Goal: Information Seeking & Learning: Learn about a topic

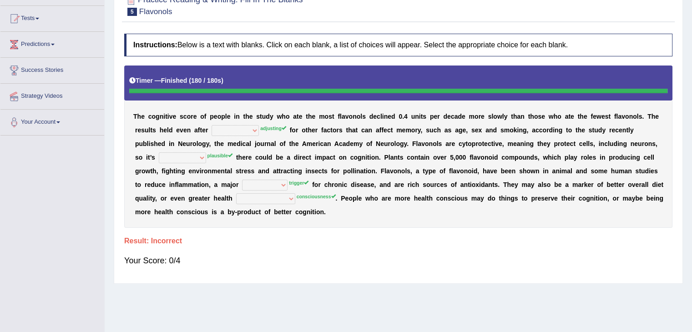
click at [117, 116] on div "Practice Reading & Writing: Fill In The Blanks 5 Flavonols Instructions: Below …" at bounding box center [398, 134] width 569 height 299
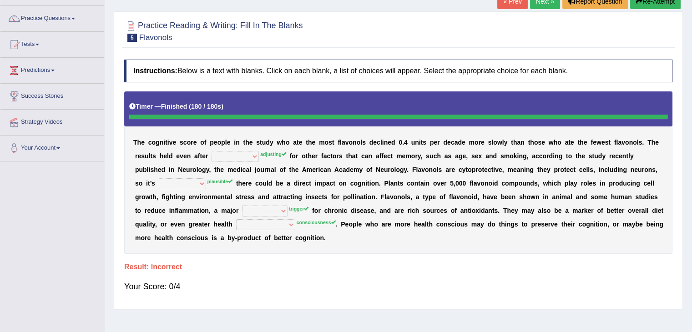
scroll to position [46, 0]
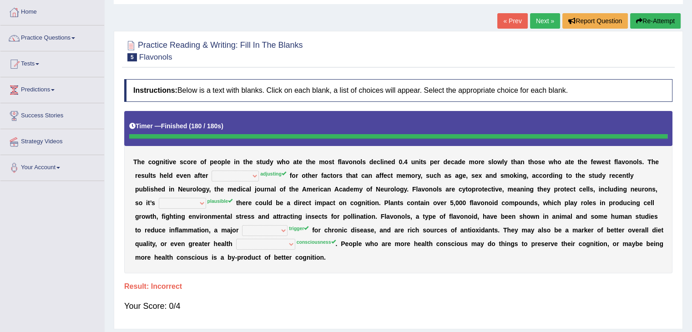
click at [545, 19] on link "Next »" at bounding box center [545, 20] width 30 height 15
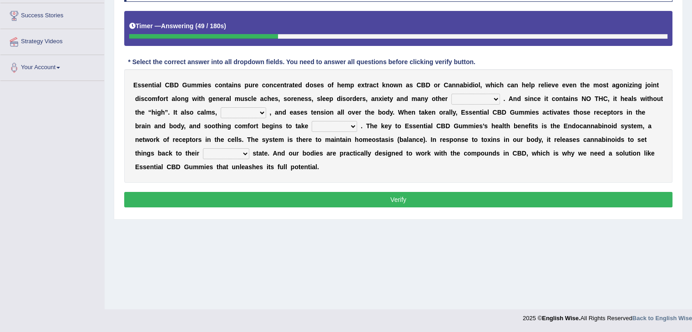
click at [473, 98] on select "pains phenomena poisons ailments" at bounding box center [475, 99] width 49 height 11
select select "ailments"
click at [451, 94] on select "pains phenomena poisons ailments" at bounding box center [475, 99] width 49 height 11
click at [424, 104] on div "E s s e n t i a l C B D G u m m i e s c o n t a i n s p u r e c o n c e n t r a…" at bounding box center [398, 126] width 548 height 114
click at [231, 110] on select "excites relaxes cures digests" at bounding box center [244, 112] width 46 height 11
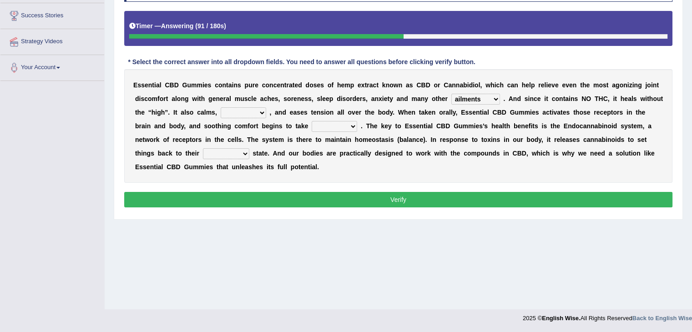
click at [221, 107] on select "excites relaxes cures digests" at bounding box center [244, 112] width 46 height 11
click at [259, 112] on select "excites relaxes cures digests" at bounding box center [244, 112] width 46 height 11
click at [280, 113] on b "n" at bounding box center [281, 112] width 4 height 7
click at [256, 112] on select "excites relaxes cures digests" at bounding box center [244, 112] width 46 height 11
select select "cures"
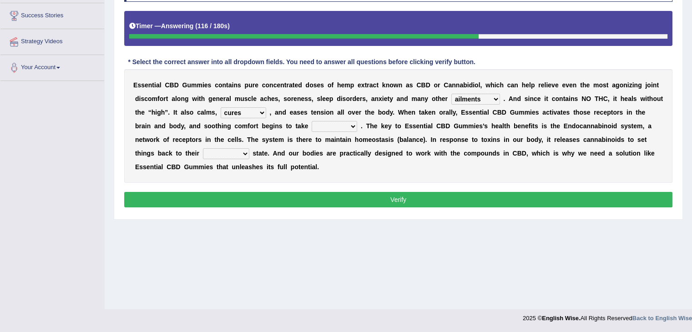
click at [221, 107] on select "excites relaxes cures digests" at bounding box center [244, 112] width 46 height 11
click at [317, 126] on select "it formation in form" at bounding box center [335, 126] width 46 height 11
select select "form"
click at [312, 121] on select "it formation in form" at bounding box center [335, 126] width 46 height 11
click at [220, 152] on select "new next substantial natural" at bounding box center [226, 153] width 46 height 11
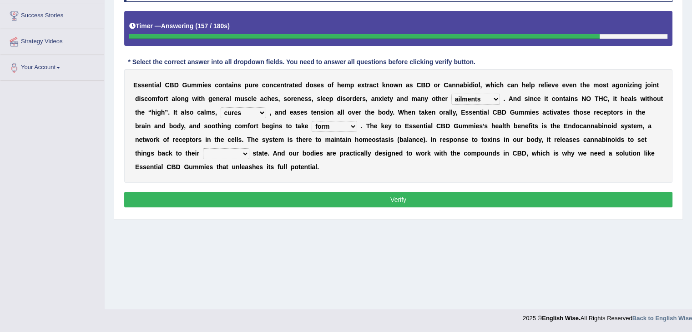
select select "natural"
click at [203, 148] on select "new next substantial natural" at bounding box center [226, 153] width 46 height 11
click at [223, 198] on button "Verify" at bounding box center [398, 199] width 548 height 15
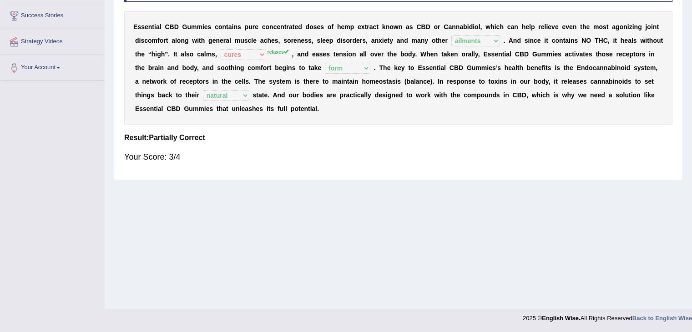
click at [114, 107] on div "Practice Reading & Writing: Fill In The Blanks 6 Essential CBD Gummies Instruct…" at bounding box center [398, 55] width 569 height 249
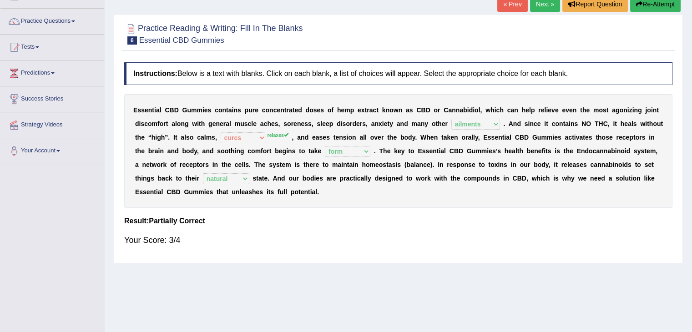
scroll to position [55, 0]
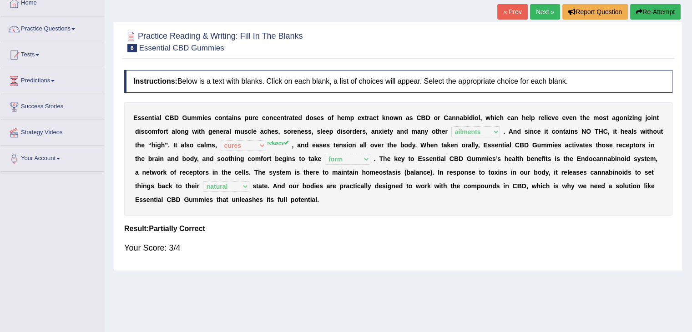
click at [540, 15] on link "Next »" at bounding box center [545, 11] width 30 height 15
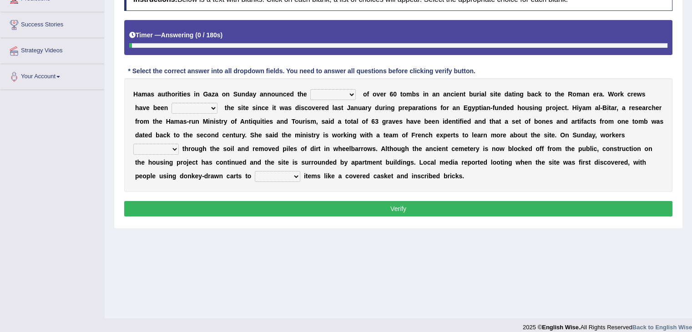
scroll to position [146, 0]
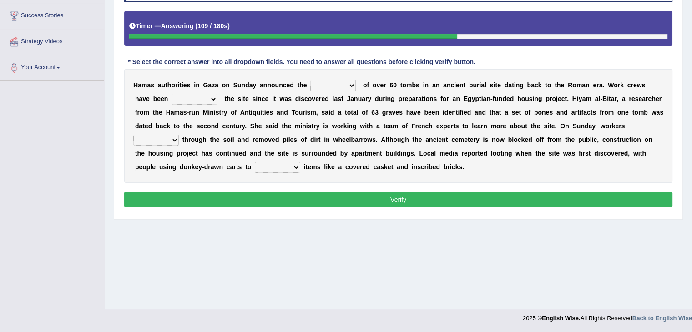
click at [326, 82] on select "downturn discovery creation disability" at bounding box center [333, 85] width 46 height 11
select select "discovery"
click at [310, 80] on select "downturn discovery creation disability" at bounding box center [333, 85] width 46 height 11
click at [172, 99] on select "destroying heralding excavating founding" at bounding box center [195, 99] width 46 height 11
select select "excavating"
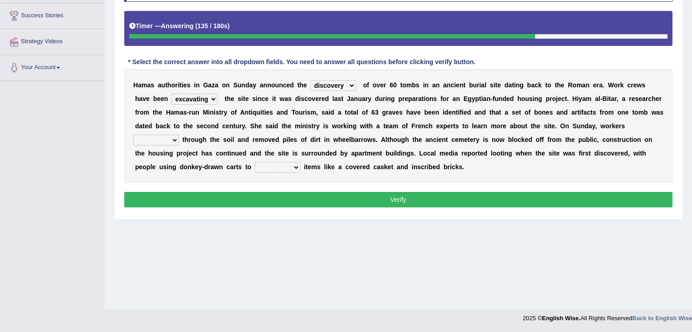
click at [172, 94] on select "destroying heralding excavating founding" at bounding box center [195, 99] width 46 height 11
click at [204, 116] on div "H a m a s a u t h o r i t i e s i n G a z a o n S u n d a y a n n o u n c e d t…" at bounding box center [398, 126] width 548 height 114
click at [157, 138] on select "irritated mimicked sifted sipped" at bounding box center [156, 140] width 46 height 11
click at [225, 150] on b "n" at bounding box center [225, 153] width 4 height 7
click at [272, 165] on select "haul away go away pull back cheer up" at bounding box center [278, 167] width 46 height 11
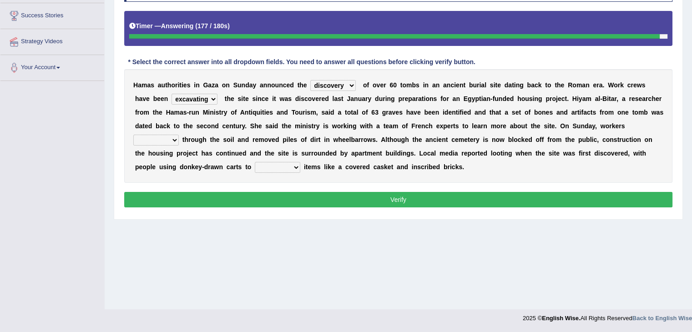
select select "go away"
click at [255, 162] on select "haul away go away pull back cheer up" at bounding box center [278, 167] width 46 height 11
click at [174, 138] on select "irritated mimicked sifted sipped" at bounding box center [156, 140] width 46 height 11
select select "sifted"
click at [133, 135] on select "irritated mimicked sifted sipped" at bounding box center [156, 140] width 46 height 11
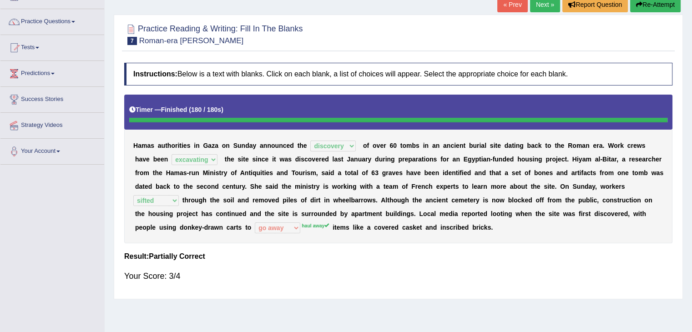
scroll to position [55, 0]
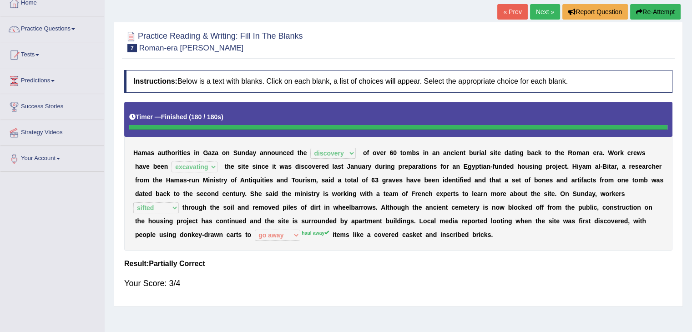
click at [542, 13] on link "Next »" at bounding box center [545, 11] width 30 height 15
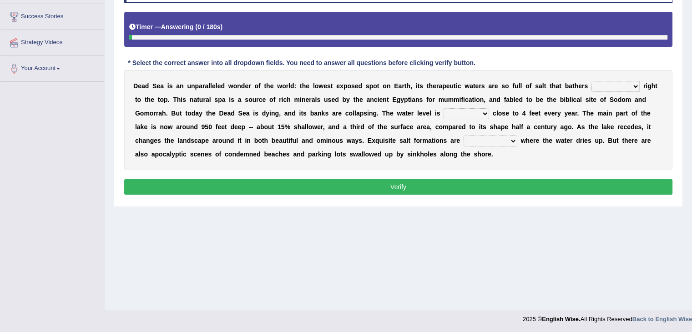
scroll to position [146, 0]
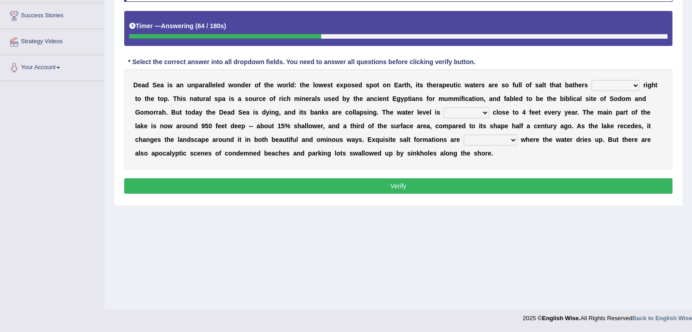
click at [605, 85] on select "float reconstruct sink assert" at bounding box center [616, 85] width 48 height 11
click at [592, 80] on select "float reconstruct sink assert" at bounding box center [616, 85] width 48 height 11
click at [606, 84] on select "float reconstruct sink assert" at bounding box center [616, 85] width 48 height 11
select select "assert"
click at [592, 80] on select "float reconstruct sink assert" at bounding box center [616, 85] width 48 height 11
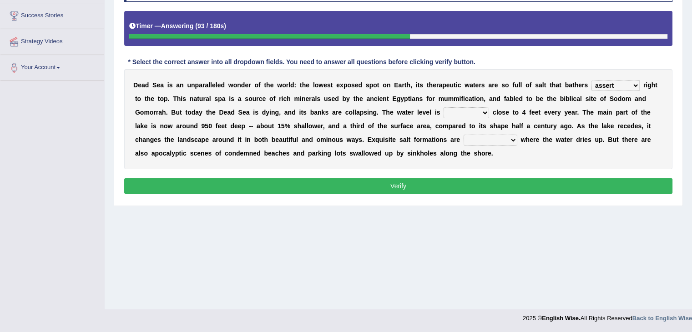
click at [493, 87] on b "r" at bounding box center [493, 84] width 2 height 7
click at [461, 110] on select "dropping paralleling rising keeping" at bounding box center [467, 112] width 46 height 11
select select "dropping"
click at [444, 107] on select "dropping paralleling rising keeping" at bounding box center [467, 112] width 46 height 11
click at [486, 139] on select "overwhelmed conserved enhanced revealed" at bounding box center [491, 140] width 54 height 11
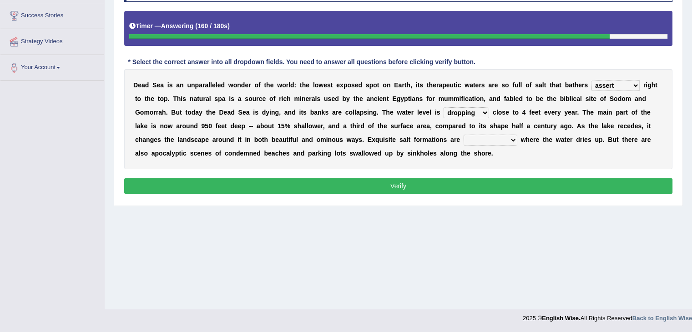
select select "revealed"
click at [464, 135] on select "overwhelmed conserved enhanced revealed" at bounding box center [491, 140] width 54 height 11
click at [494, 135] on select "overwhelmed conserved enhanced revealed" at bounding box center [491, 140] width 54 height 11
click at [501, 128] on div "D e a d S e a i s a n u n p a r a l l e l e d w o n d e r o f t h e w o r l d :…" at bounding box center [398, 119] width 548 height 100
click at [418, 185] on button "Verify" at bounding box center [398, 185] width 548 height 15
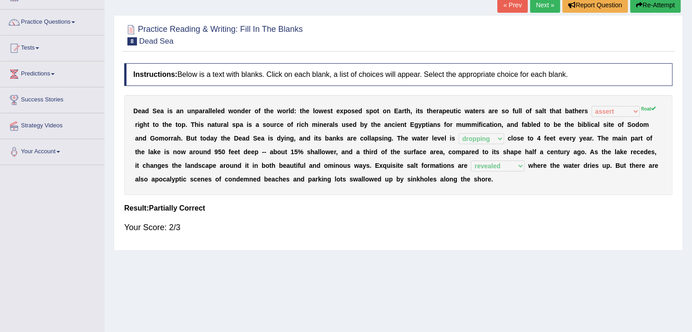
scroll to position [55, 0]
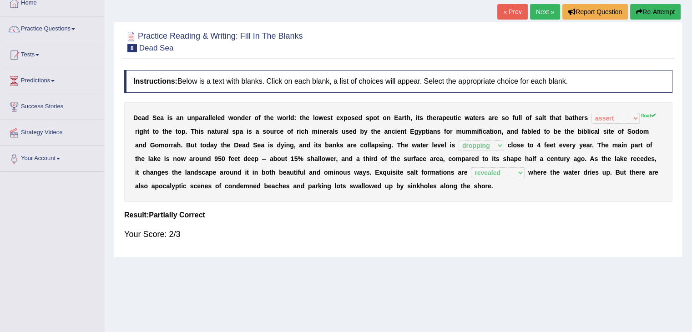
click at [539, 15] on link "Next »" at bounding box center [545, 11] width 30 height 15
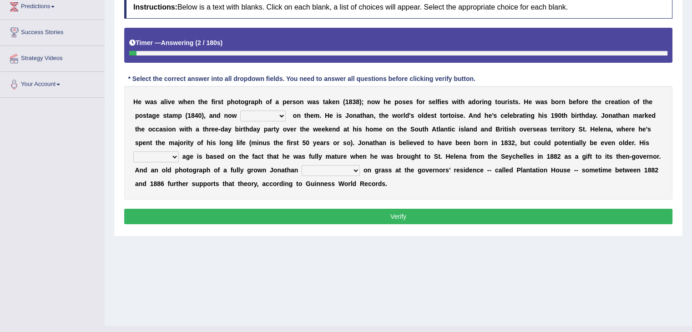
scroll to position [137, 0]
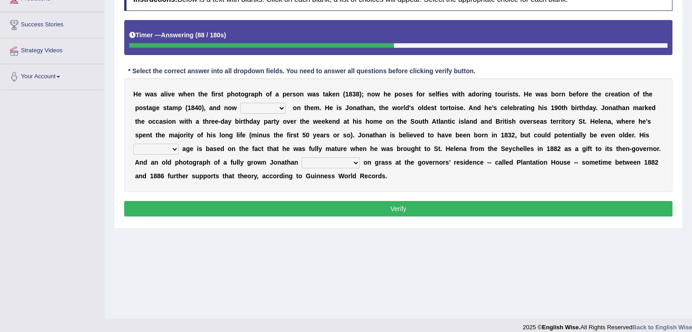
click at [262, 108] on select "appeals appears distracts associates" at bounding box center [263, 108] width 46 height 11
select select "appears"
click at [240, 103] on select "appeals appears distracts associates" at bounding box center [263, 108] width 46 height 11
click at [305, 123] on b "h" at bounding box center [304, 121] width 4 height 7
click at [258, 108] on select "appeals appears distracts associates" at bounding box center [263, 108] width 46 height 11
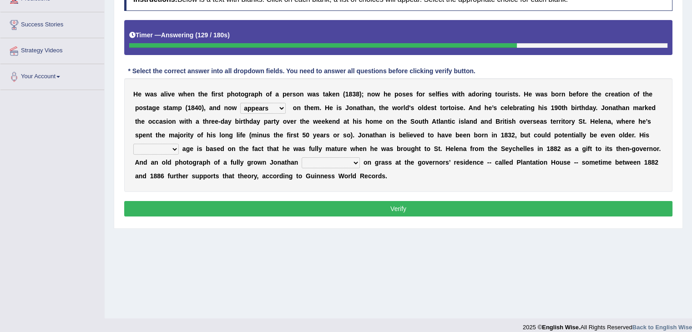
click at [307, 111] on div "H e w a s a l i v e w h e n t h e f i r s t p h o t o g r a p h o f a p e r s o…" at bounding box center [398, 135] width 548 height 114
click at [151, 149] on select "accurate excellent extreme estimated" at bounding box center [156, 149] width 46 height 11
select select "estimated"
click at [133, 144] on select "accurate excellent extreme estimated" at bounding box center [156, 149] width 46 height 11
click at [218, 159] on b "f" at bounding box center [219, 162] width 2 height 7
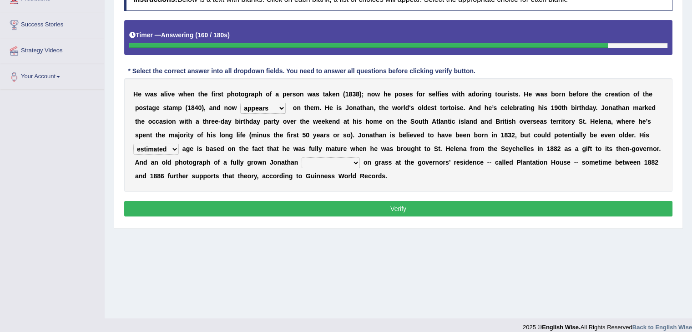
click at [320, 160] on select "grabbing grazing eavesdropping gradating" at bounding box center [331, 162] width 58 height 11
select select "grazing"
click at [302, 157] on select "grabbing grazing eavesdropping gradating" at bounding box center [331, 162] width 58 height 11
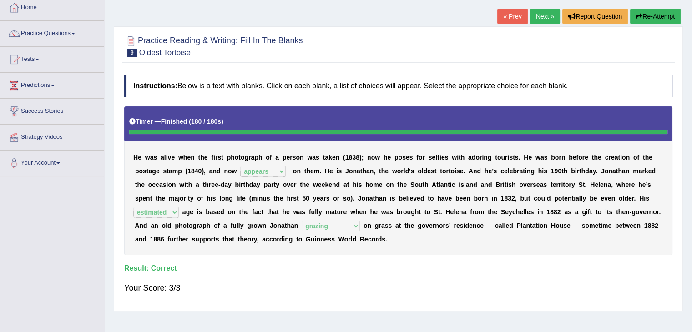
scroll to position [46, 0]
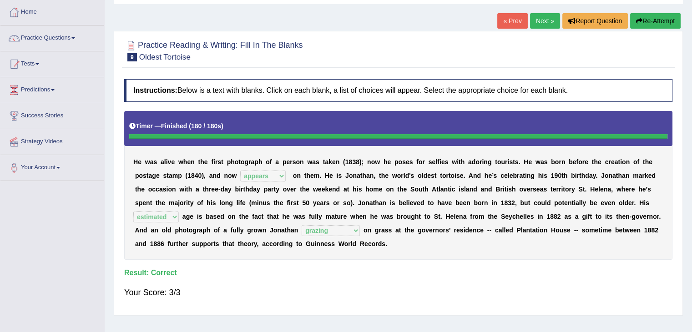
click at [545, 21] on link "Next »" at bounding box center [545, 20] width 30 height 15
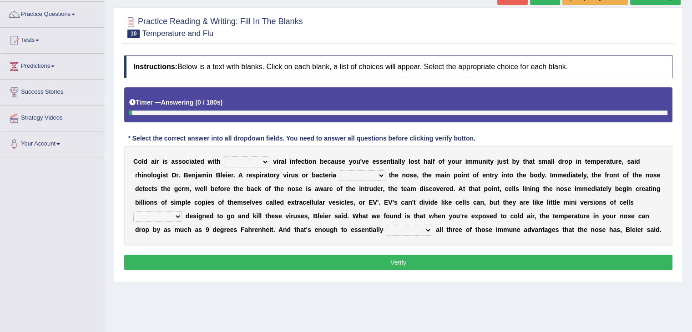
scroll to position [91, 0]
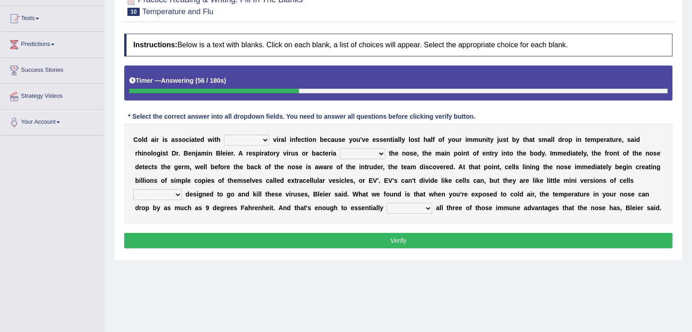
click at [249, 140] on select "increased decreased stable overrated" at bounding box center [247, 140] width 46 height 11
select select "increased"
click at [224, 135] on select "increased decreased stable overrated" at bounding box center [247, 140] width 46 height 11
click at [236, 163] on b "h" at bounding box center [238, 166] width 4 height 7
click at [246, 143] on select "increased decreased stable overrated" at bounding box center [247, 140] width 46 height 11
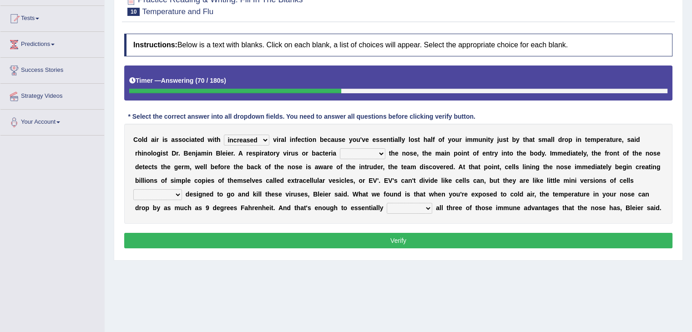
click at [285, 150] on b "v" at bounding box center [285, 153] width 4 height 7
click at [365, 152] on select "invades hurts intervenes protects" at bounding box center [363, 153] width 46 height 11
select select "intervenes"
click at [340, 148] on select "invades hurts intervenes protects" at bounding box center [363, 153] width 46 height 11
click at [156, 192] on select "suddenly responsibly specifically obtrusively" at bounding box center [157, 194] width 49 height 11
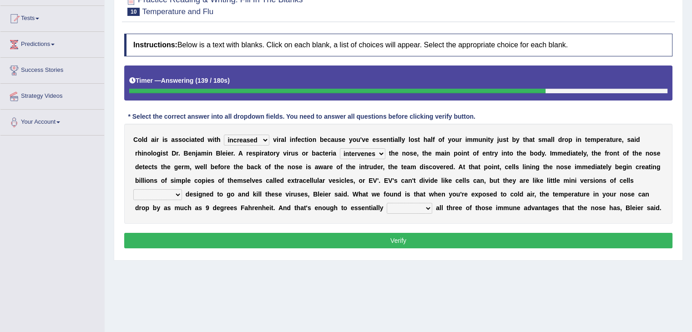
select select "specifically"
click at [133, 189] on select "suddenly responsibly specifically obtrusively" at bounding box center [157, 194] width 49 height 11
click at [161, 193] on select "suddenly responsibly specifically obtrusively" at bounding box center [157, 194] width 49 height 11
click at [210, 196] on b "d" at bounding box center [212, 194] width 4 height 7
click at [414, 208] on select "work out find out knock out set out" at bounding box center [410, 208] width 46 height 11
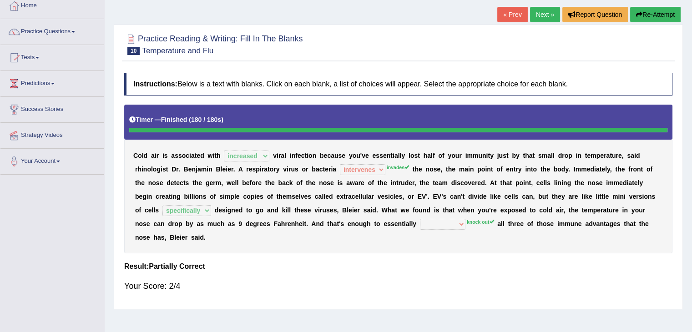
scroll to position [46, 0]
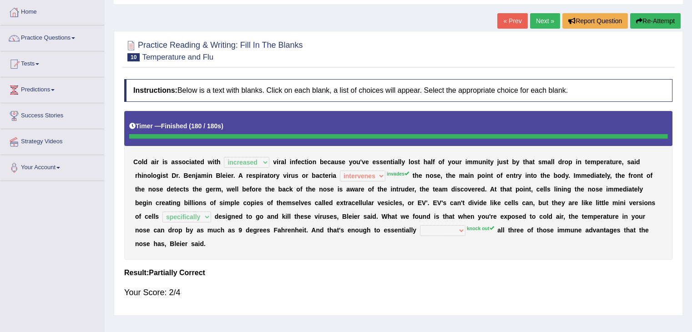
click at [144, 89] on b "Instructions:" at bounding box center [155, 90] width 44 height 8
